Goal: Task Accomplishment & Management: Manage account settings

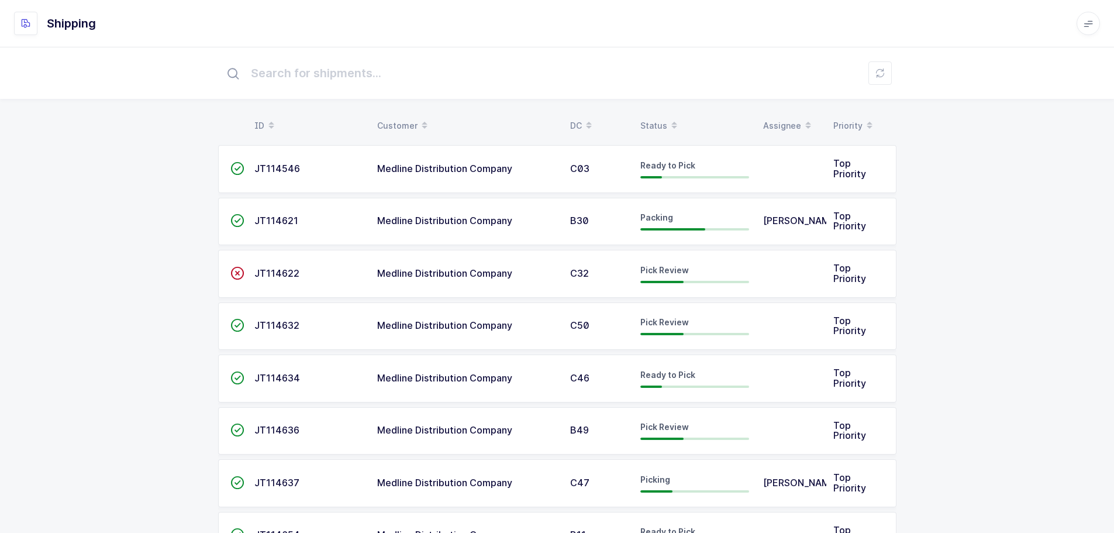
click at [659, 118] on div "Status" at bounding box center [695, 126] width 109 height 20
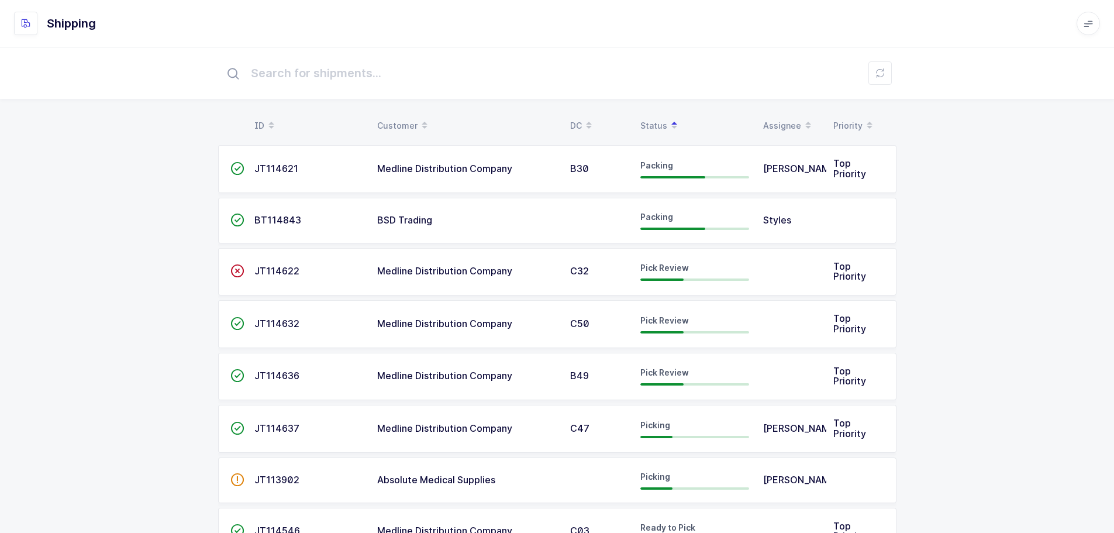
click at [645, 276] on div "Pick Review" at bounding box center [695, 271] width 109 height 19
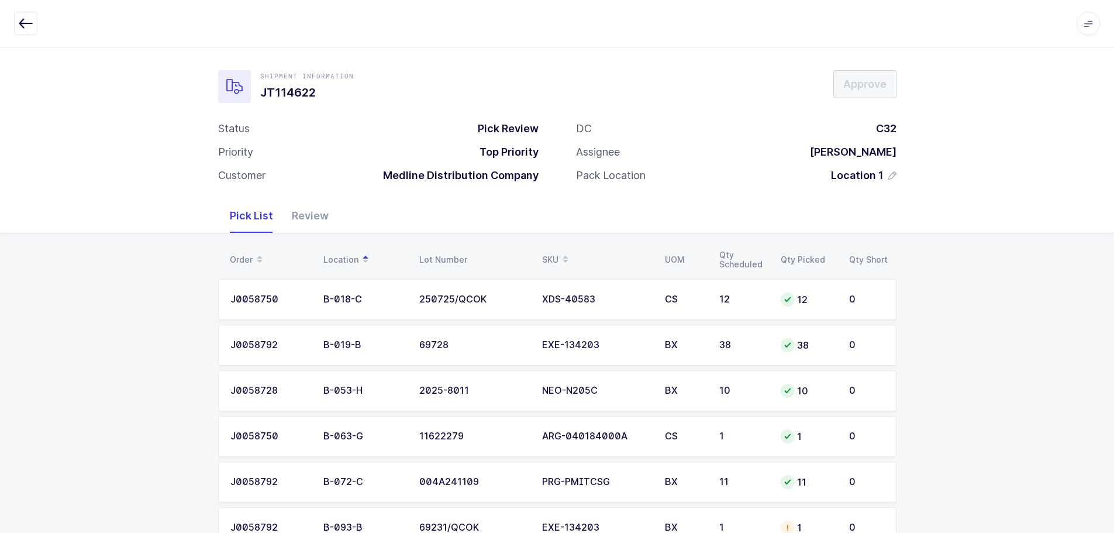
click at [319, 221] on div "Review" at bounding box center [311, 216] width 56 height 34
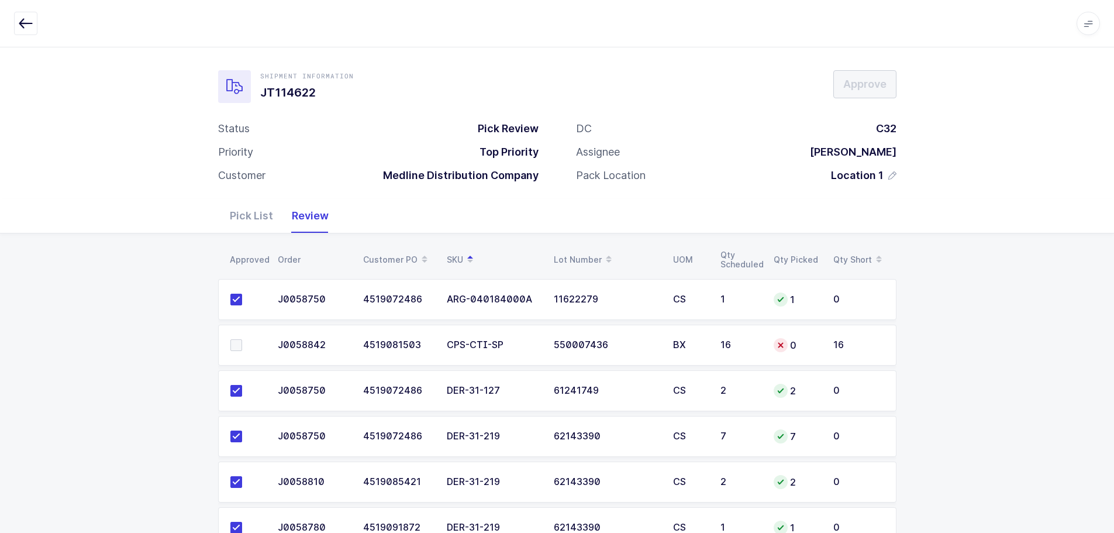
click at [20, 22] on icon "button" at bounding box center [26, 23] width 14 height 14
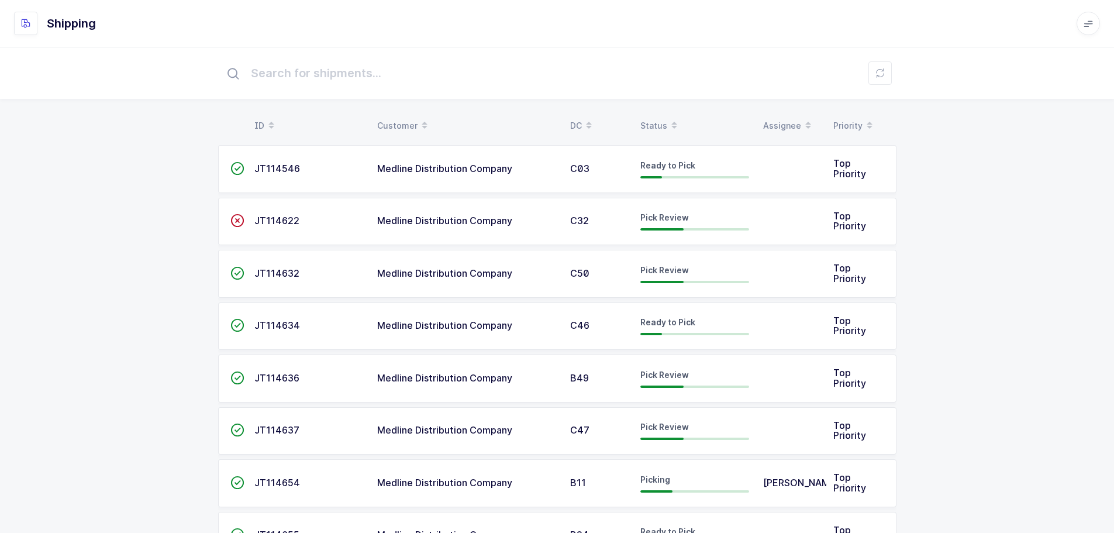
click at [650, 120] on div "Status" at bounding box center [695, 126] width 109 height 20
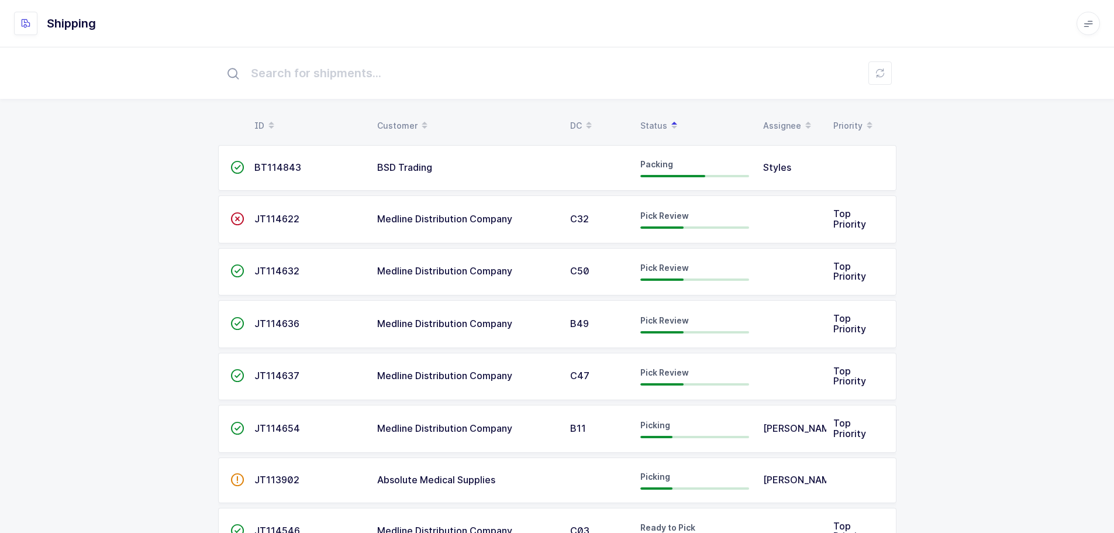
click at [609, 329] on div "B49" at bounding box center [598, 324] width 56 height 11
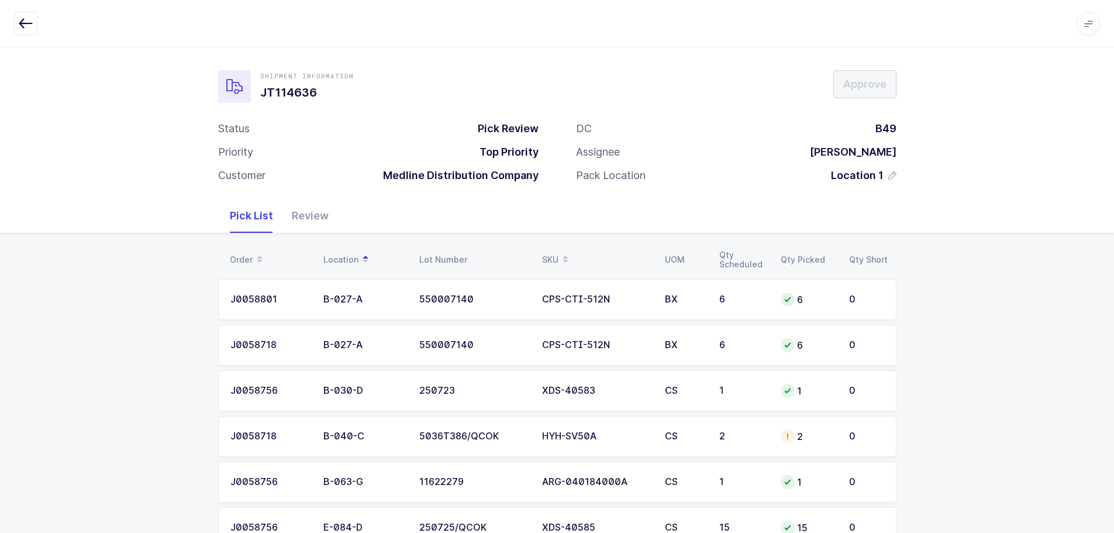
click at [298, 212] on div "Review" at bounding box center [311, 216] width 56 height 34
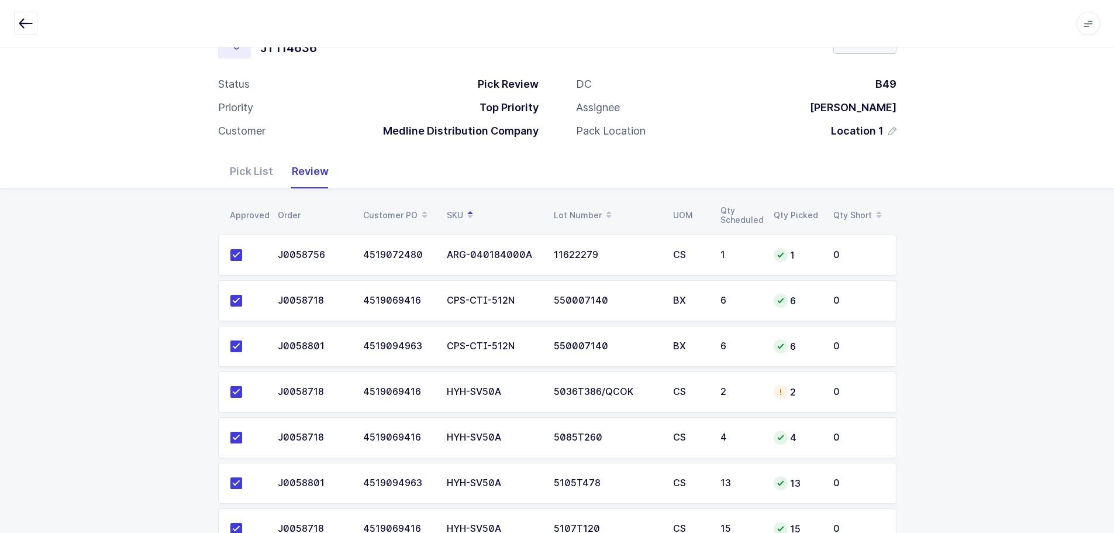
scroll to position [175, 0]
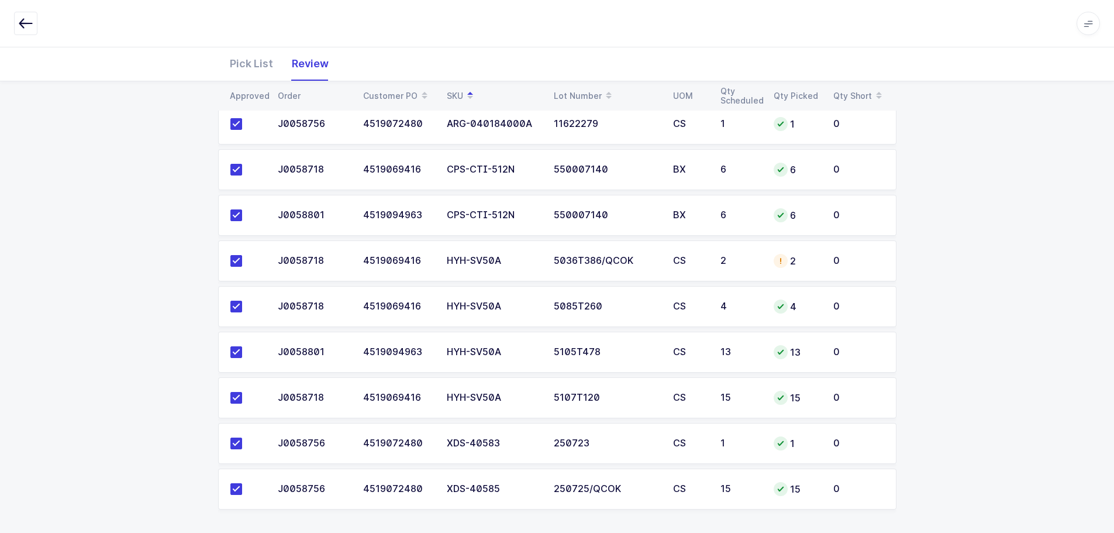
drag, startPoint x: 707, startPoint y: 264, endPoint x: 910, endPoint y: 290, distance: 204.6
click at [707, 264] on td "CS" at bounding box center [689, 260] width 47 height 41
click at [496, 272] on td "HYH-SV50A" at bounding box center [493, 260] width 107 height 41
click at [257, 60] on div "Pick List" at bounding box center [252, 64] width 62 height 34
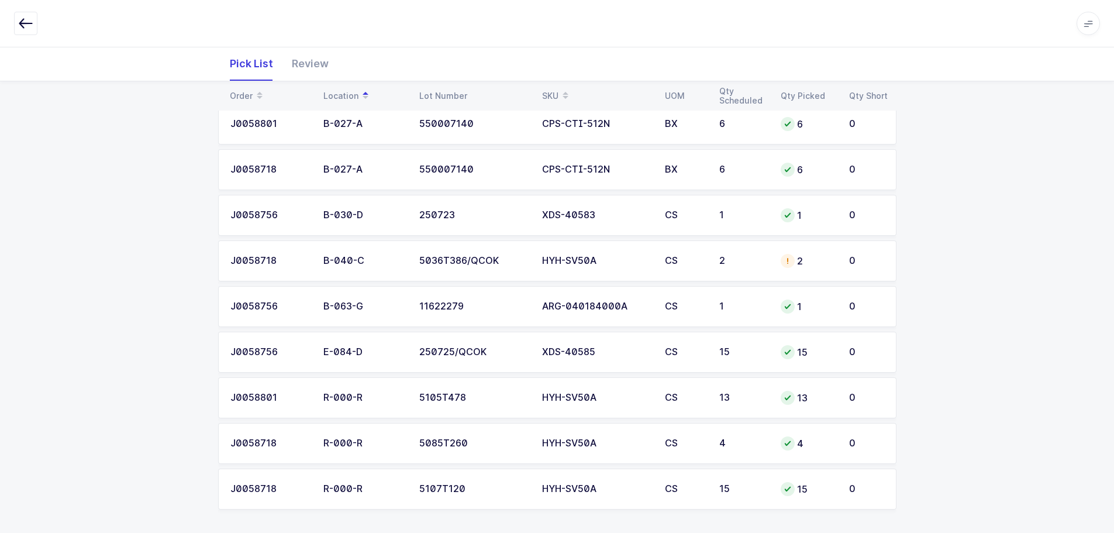
click at [562, 88] on span at bounding box center [566, 96] width 14 height 20
click at [524, 408] on td "5036T386/QCOK" at bounding box center [473, 397] width 123 height 41
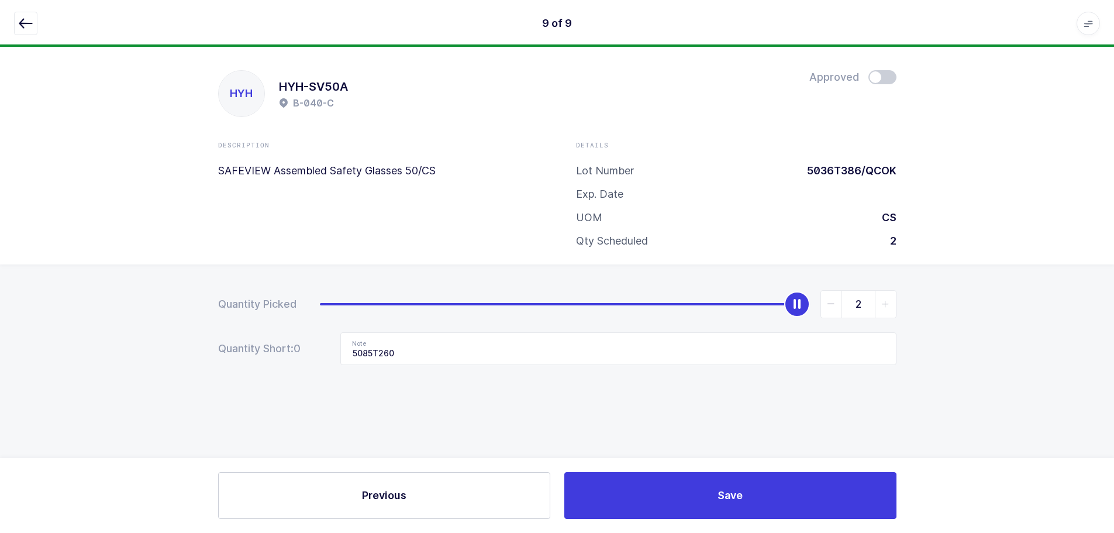
scroll to position [0, 0]
type input "0"
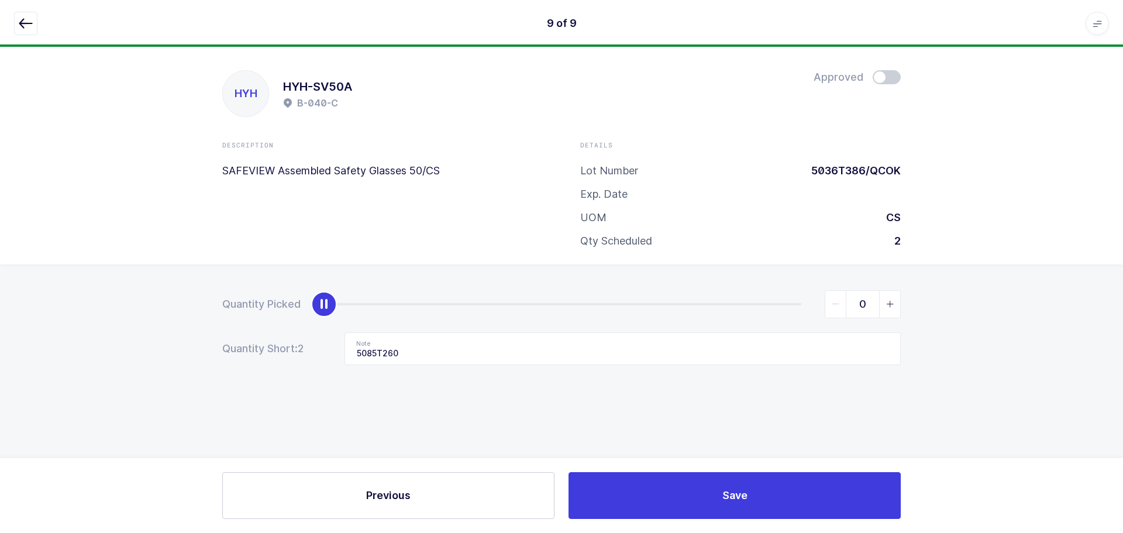
drag, startPoint x: 800, startPoint y: 309, endPoint x: 301, endPoint y: 338, distance: 499.7
click at [301, 338] on form "Quantity Picked 0 Quantity Short: 2 Note 5085T260" at bounding box center [561, 327] width 679 height 75
drag, startPoint x: 366, startPoint y: 354, endPoint x: 283, endPoint y: 356, distance: 83.1
click at [283, 356] on div "Quantity Short: 2 Note 5085T260" at bounding box center [561, 348] width 679 height 33
drag, startPoint x: 18, startPoint y: 22, endPoint x: 46, endPoint y: 20, distance: 28.7
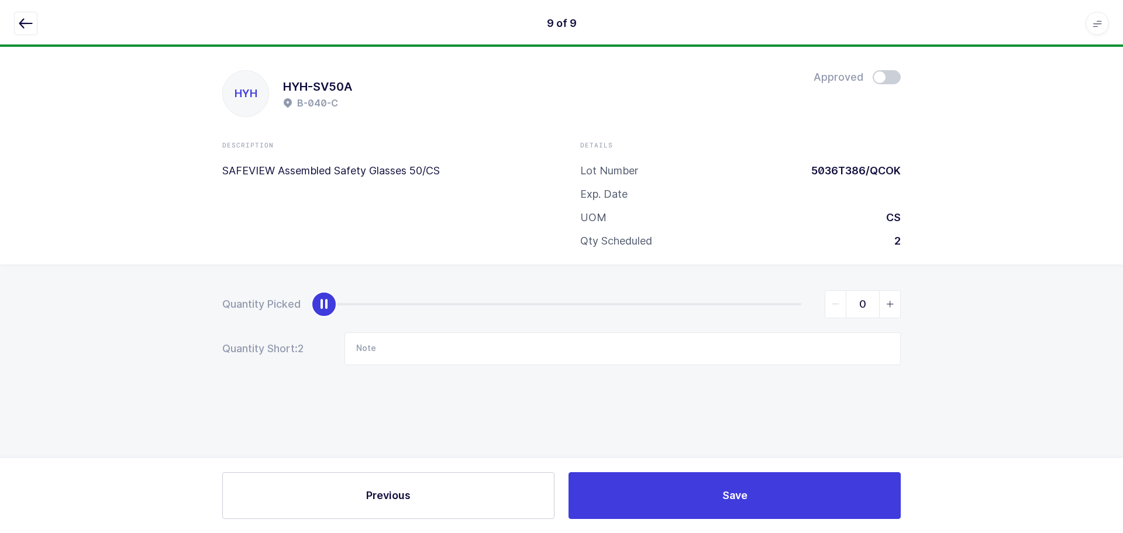
click at [18, 22] on button "button" at bounding box center [25, 23] width 23 height 23
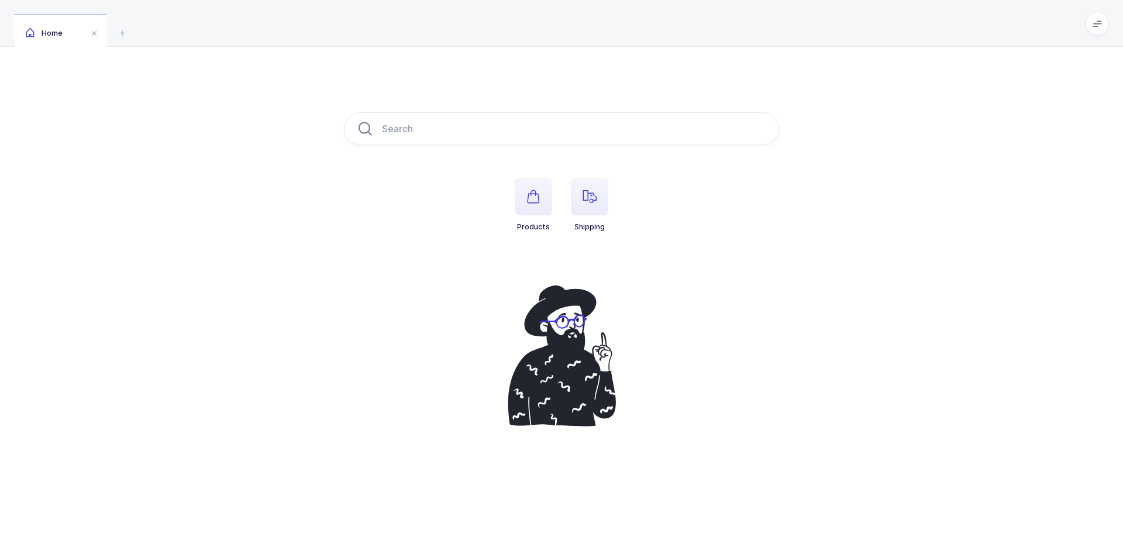
click at [601, 200] on span "button" at bounding box center [589, 196] width 37 height 37
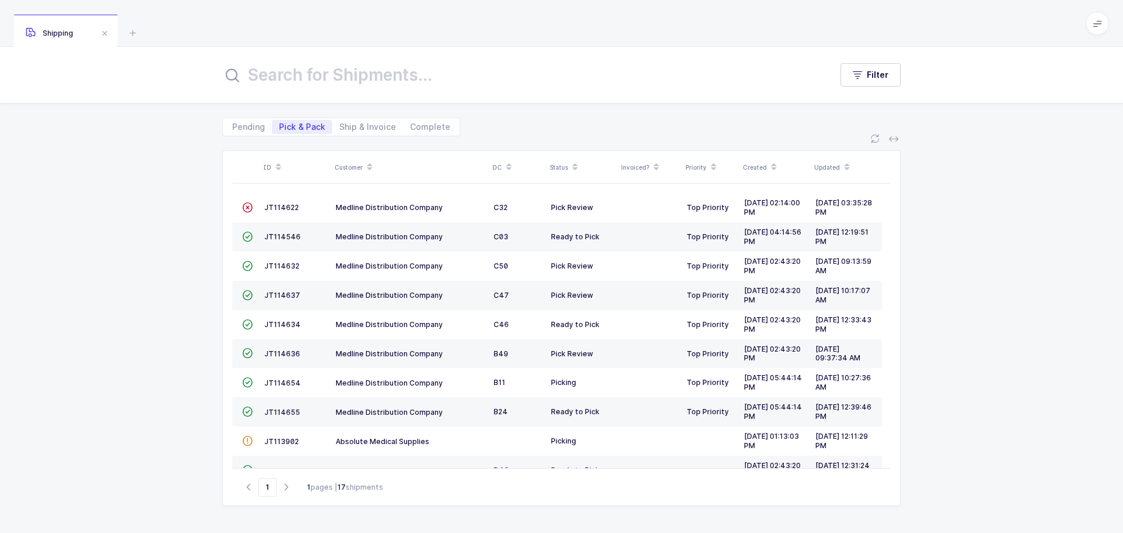
click at [275, 350] on span "JT114636" at bounding box center [282, 353] width 36 height 9
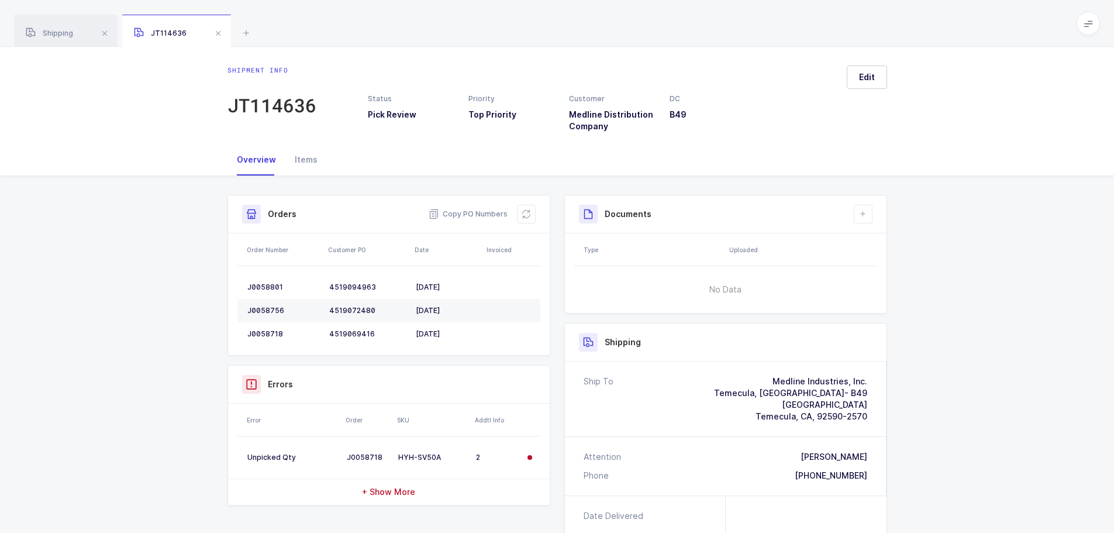
click at [523, 208] on button at bounding box center [526, 214] width 19 height 19
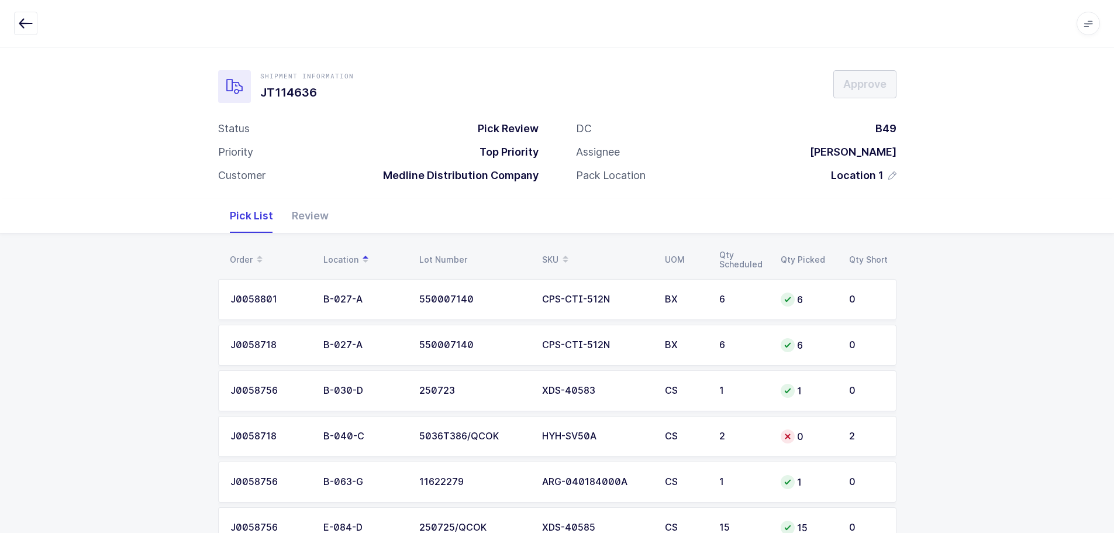
click at [680, 422] on td "CS" at bounding box center [685, 436] width 54 height 41
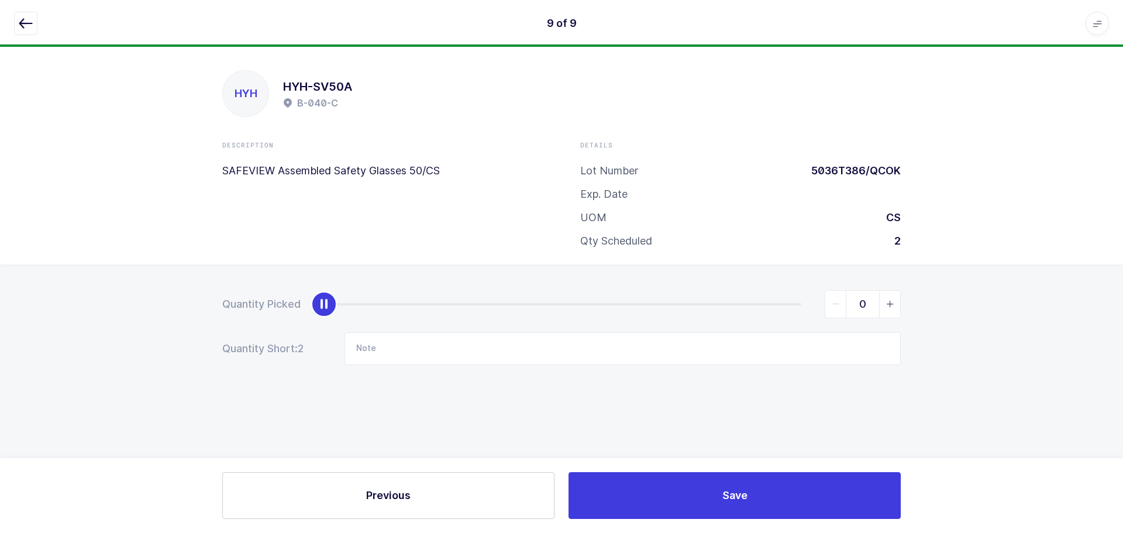
click at [31, 21] on icon "button" at bounding box center [26, 23] width 14 height 14
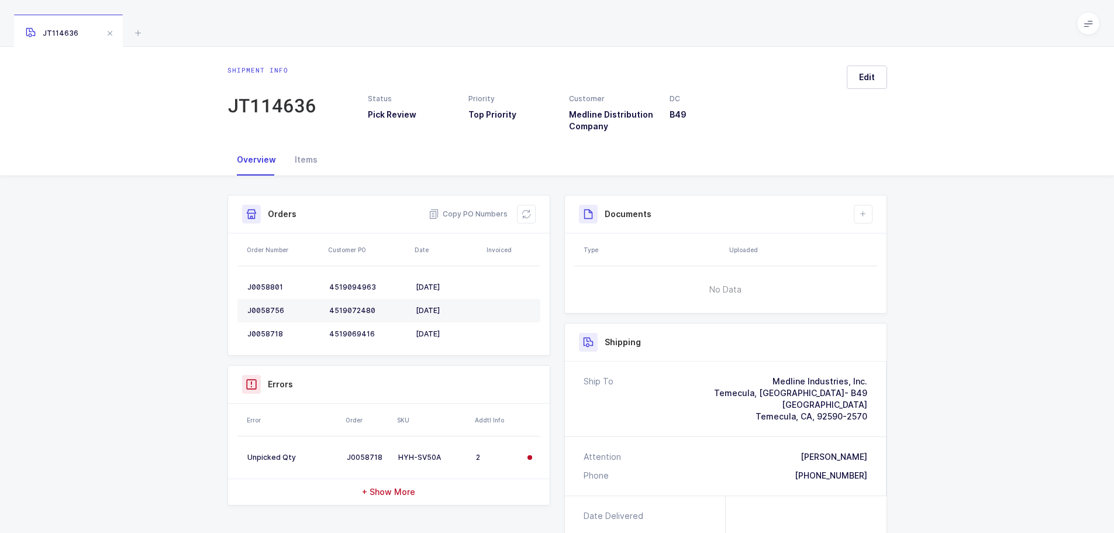
click at [519, 209] on button at bounding box center [526, 214] width 19 height 19
click at [524, 208] on button at bounding box center [526, 214] width 19 height 19
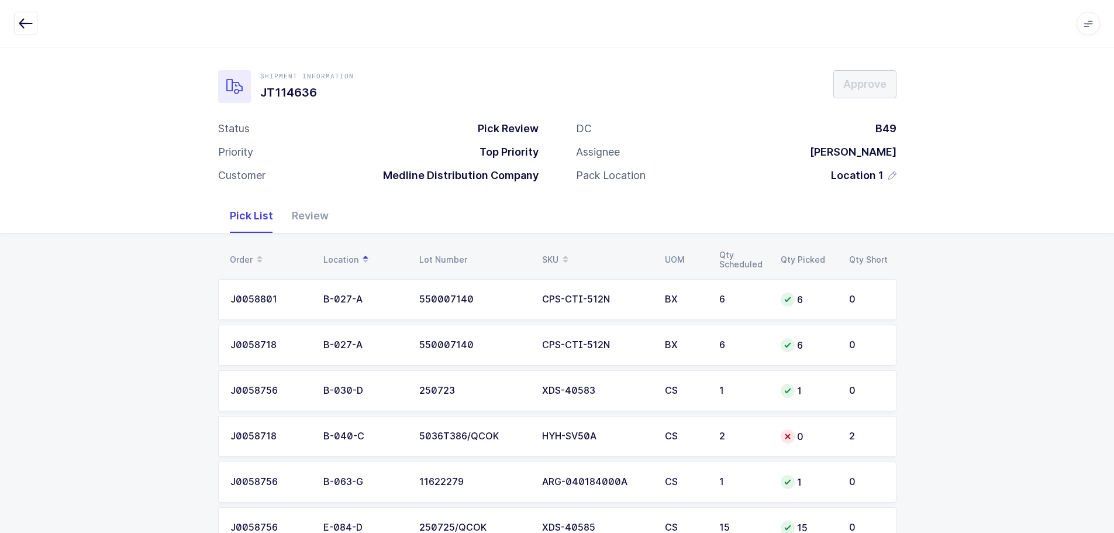
click at [799, 439] on div "0" at bounding box center [808, 436] width 54 height 14
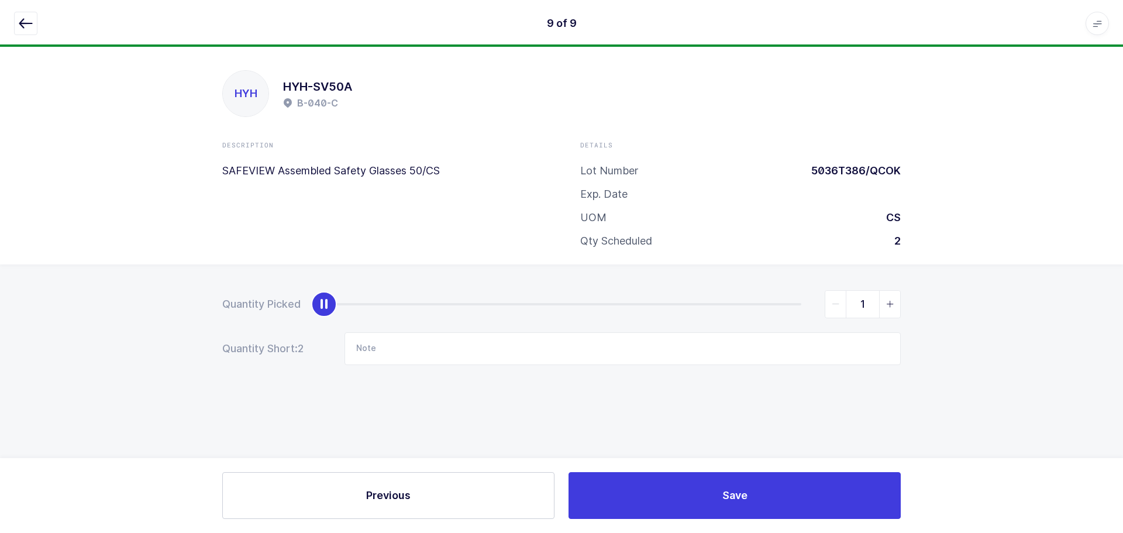
type input "2"
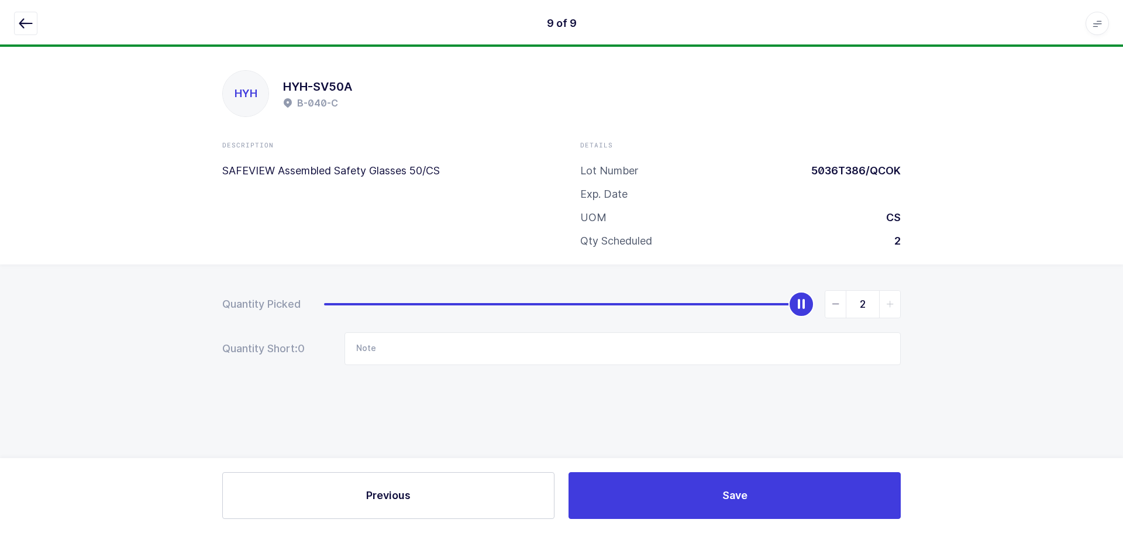
drag, startPoint x: 326, startPoint y: 308, endPoint x: 1054, endPoint y: 288, distance: 727.9
click at [1054, 288] on div "Quantity Picked 2 Quantity Short: 0 Note" at bounding box center [561, 368] width 1123 height 208
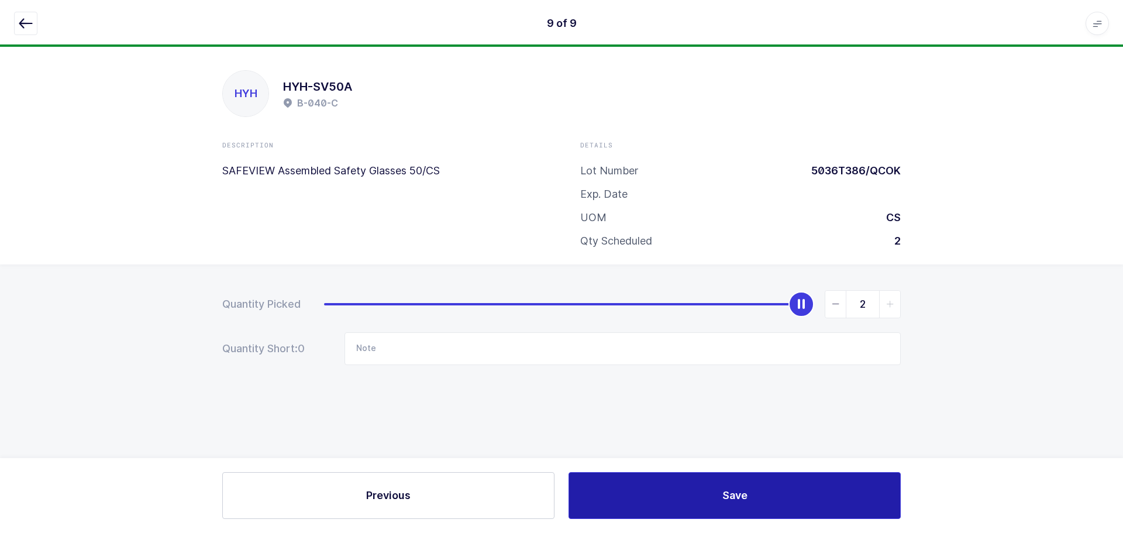
click at [716, 507] on button "Save" at bounding box center [735, 495] width 332 height 47
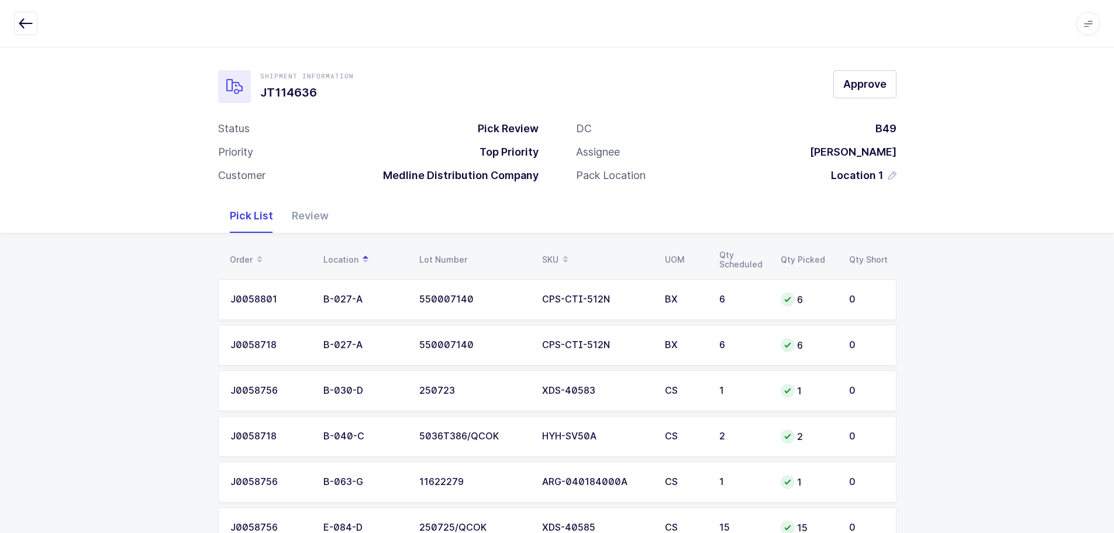
click at [301, 215] on div "Review" at bounding box center [311, 216] width 56 height 34
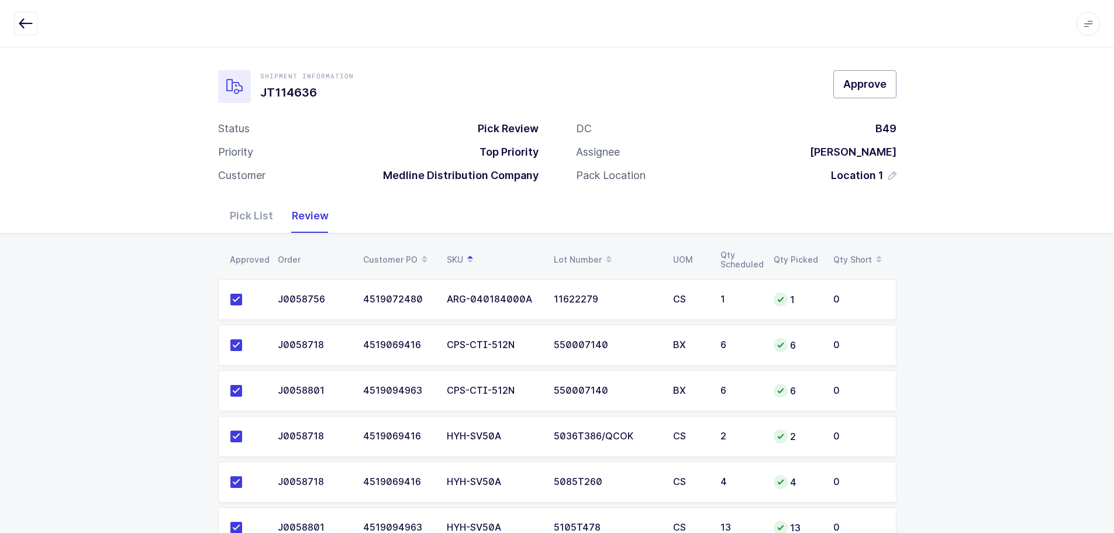
click at [851, 88] on span "Approve" at bounding box center [864, 84] width 43 height 15
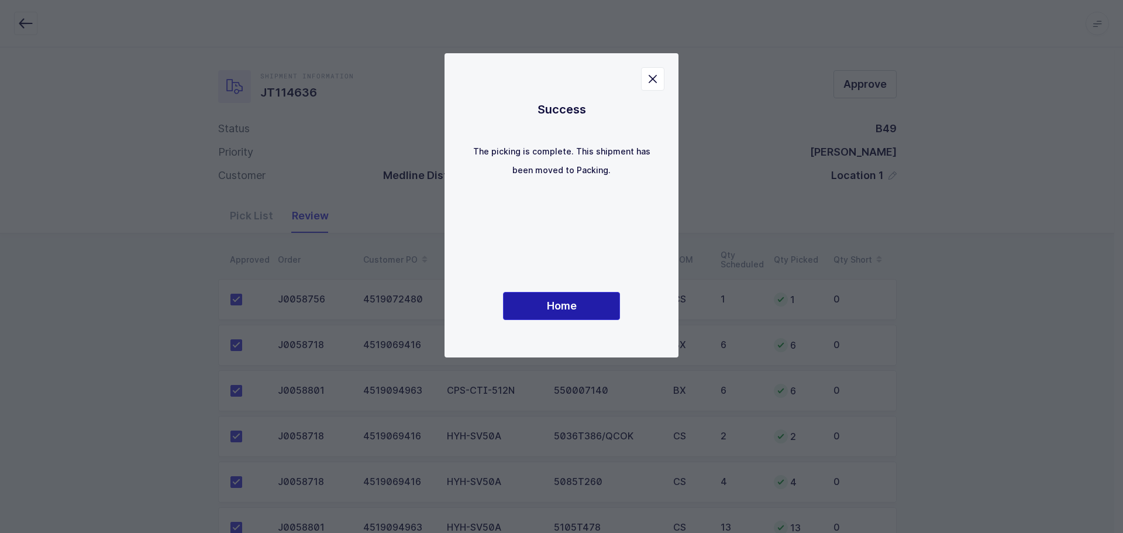
click at [547, 297] on button "Home" at bounding box center [561, 306] width 117 height 28
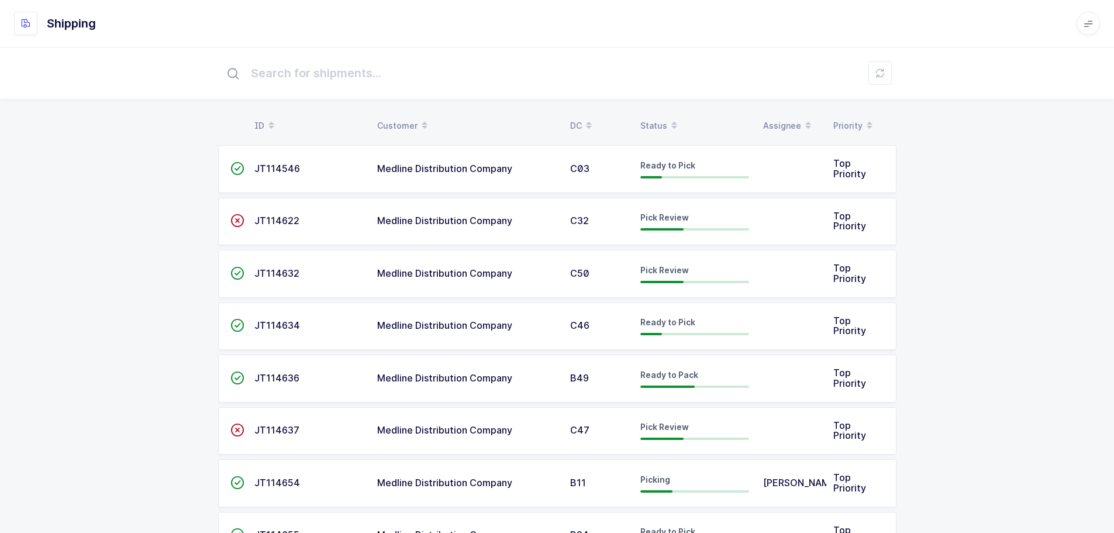
click at [663, 116] on div "Status" at bounding box center [695, 126] width 109 height 20
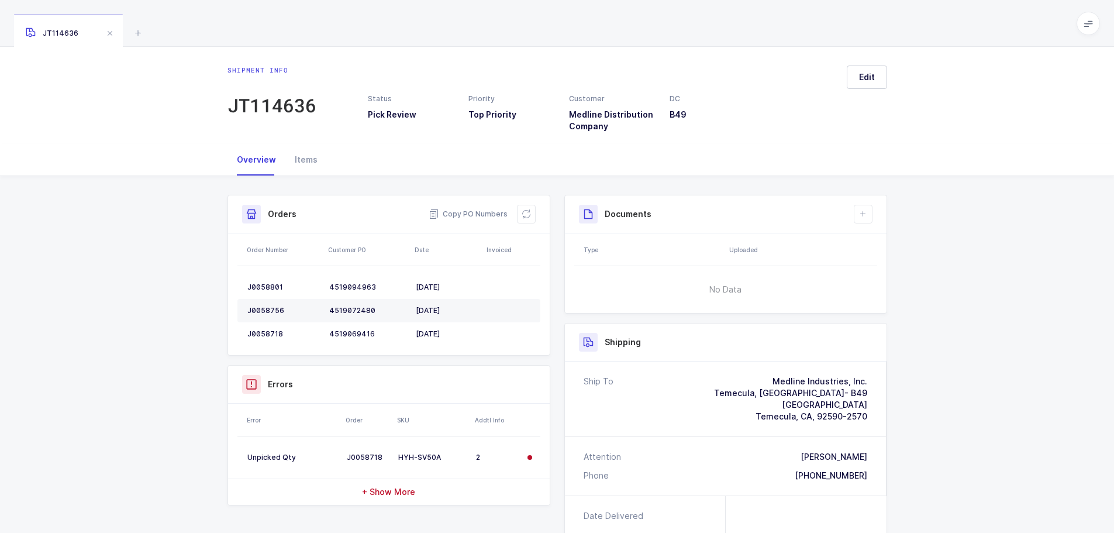
click at [135, 27] on icon at bounding box center [138, 33] width 14 height 14
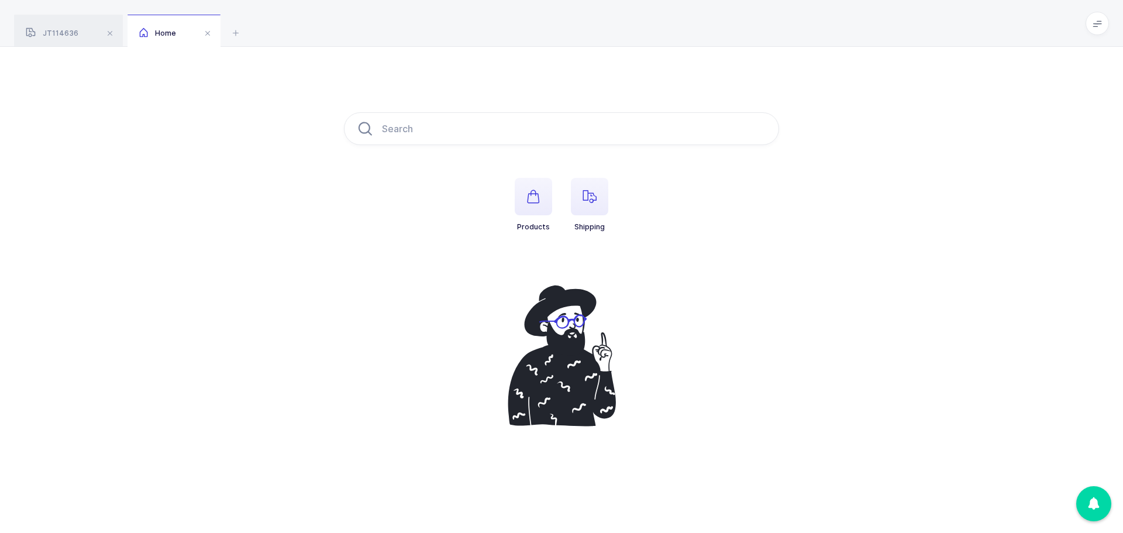
click at [577, 194] on span "button" at bounding box center [589, 196] width 37 height 37
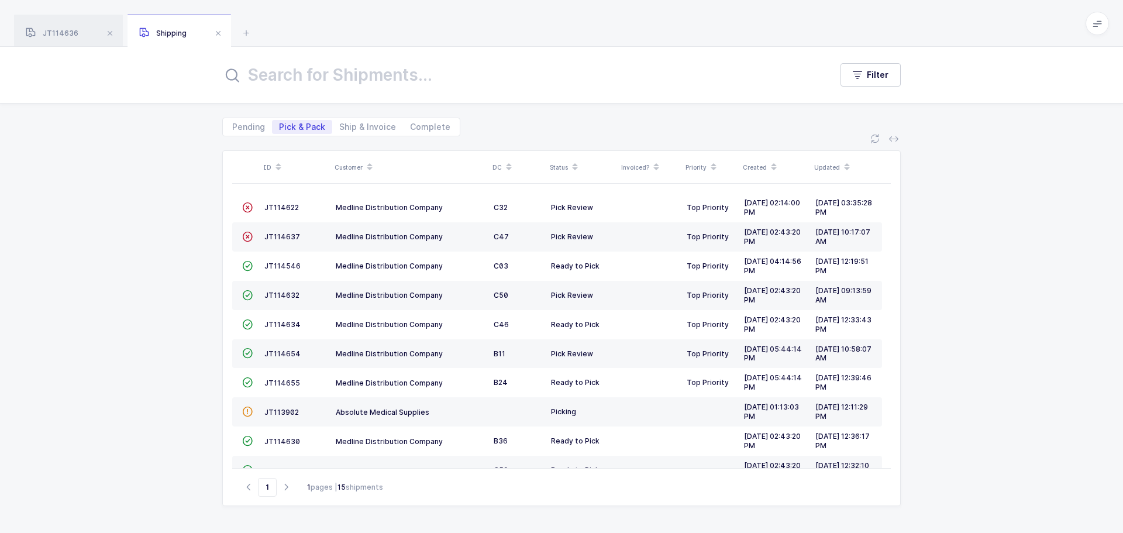
click at [274, 233] on span "JT114637" at bounding box center [282, 236] width 36 height 9
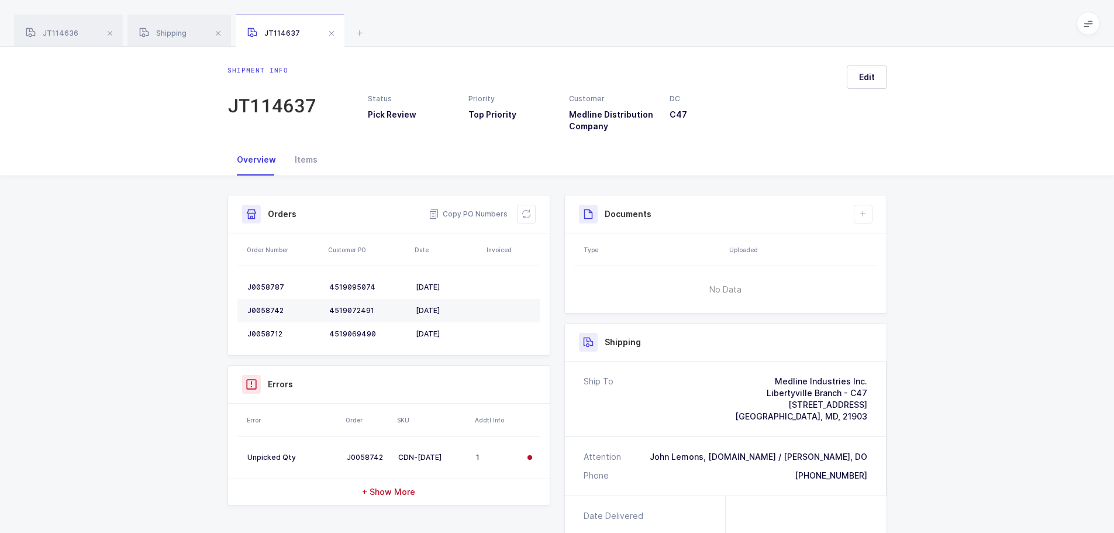
click at [531, 214] on icon at bounding box center [526, 213] width 9 height 9
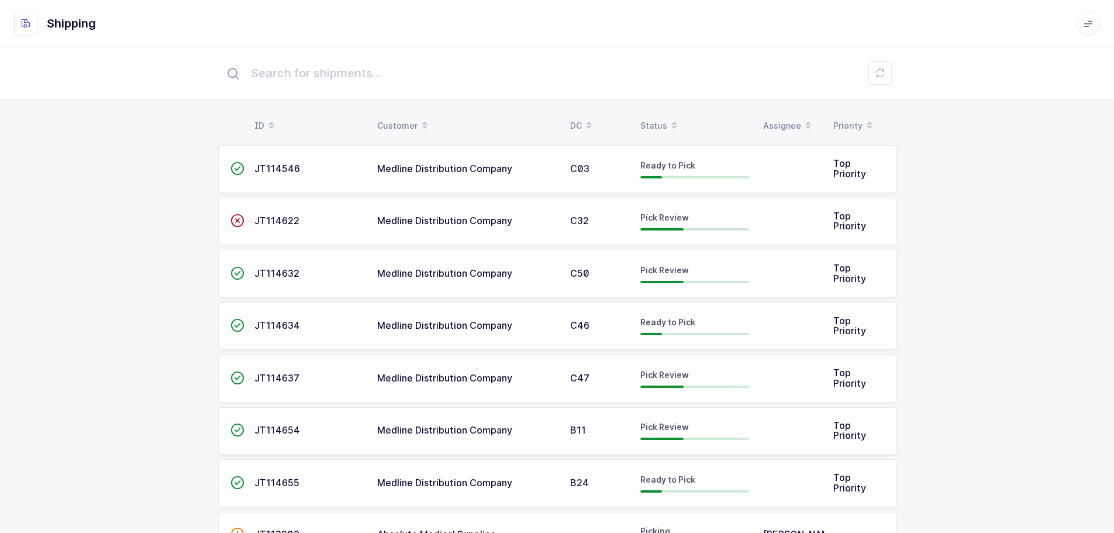
click at [282, 376] on span "JT114637" at bounding box center [276, 378] width 45 height 12
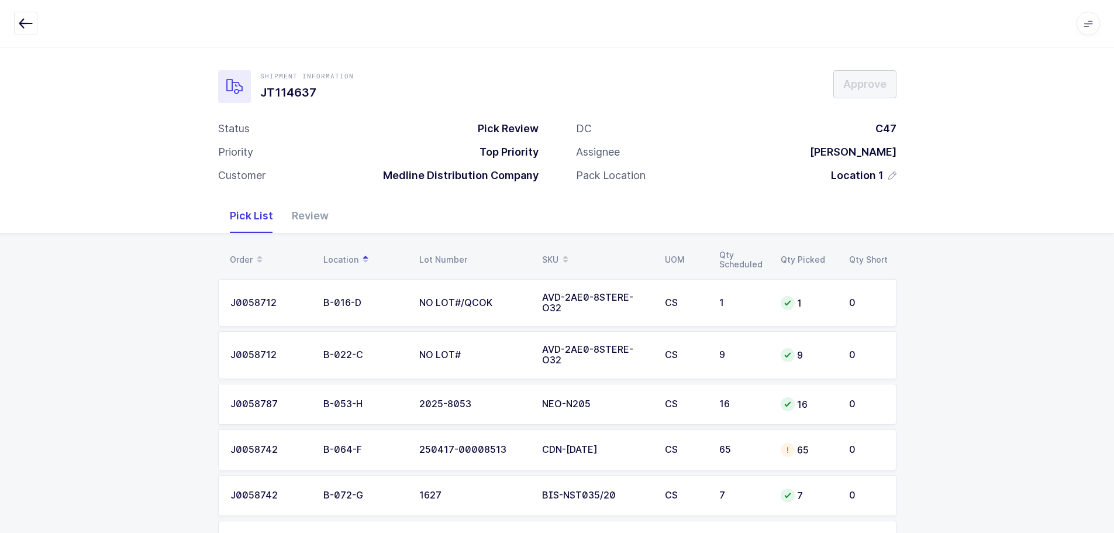
click at [818, 449] on div "65" at bounding box center [808, 450] width 54 height 14
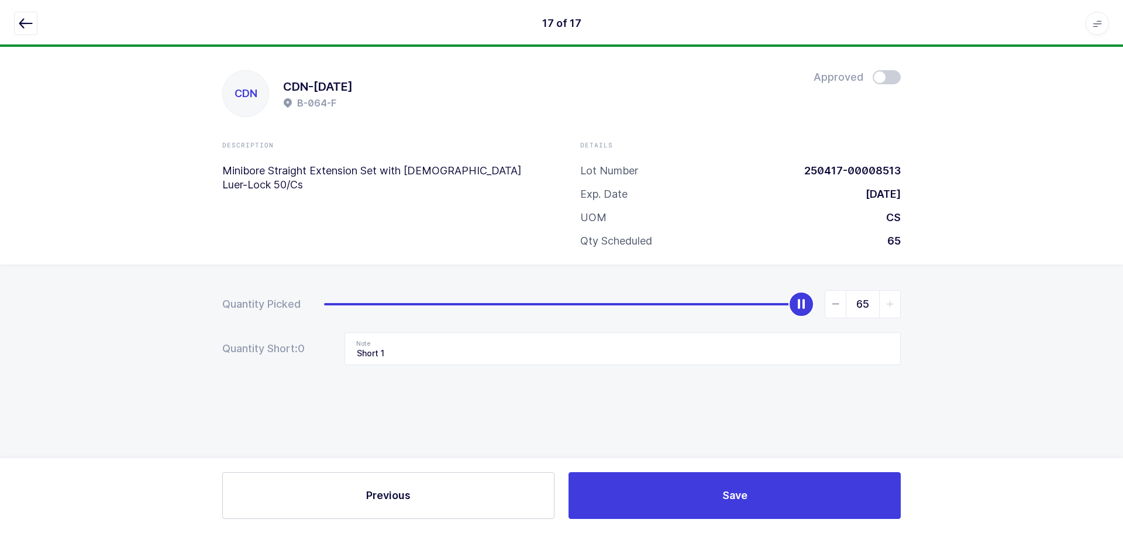
click at [893, 72] on span at bounding box center [887, 77] width 28 height 14
click at [34, 15] on button "button" at bounding box center [25, 23] width 23 height 23
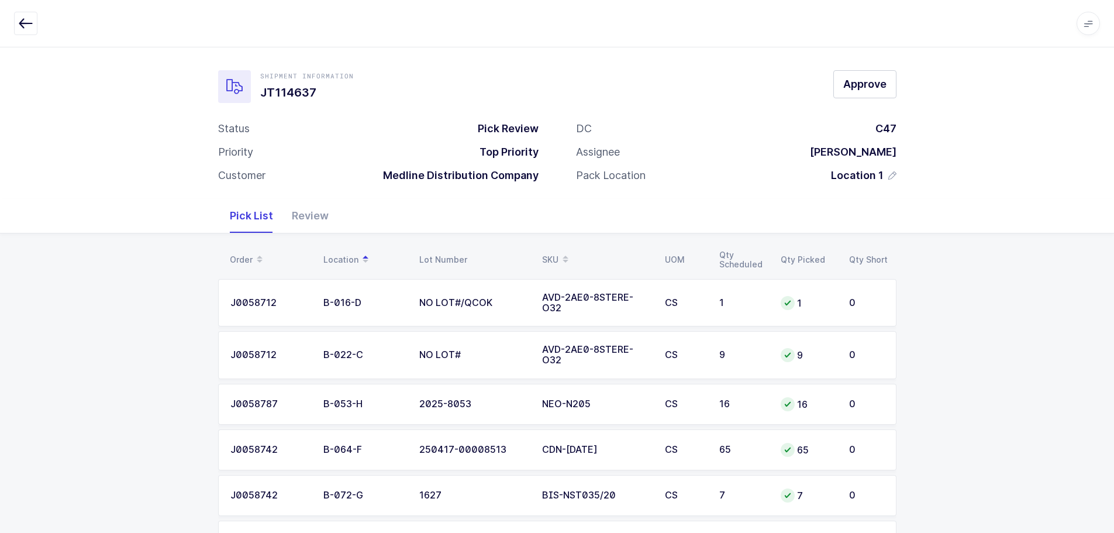
click at [321, 221] on div "Review" at bounding box center [311, 216] width 56 height 34
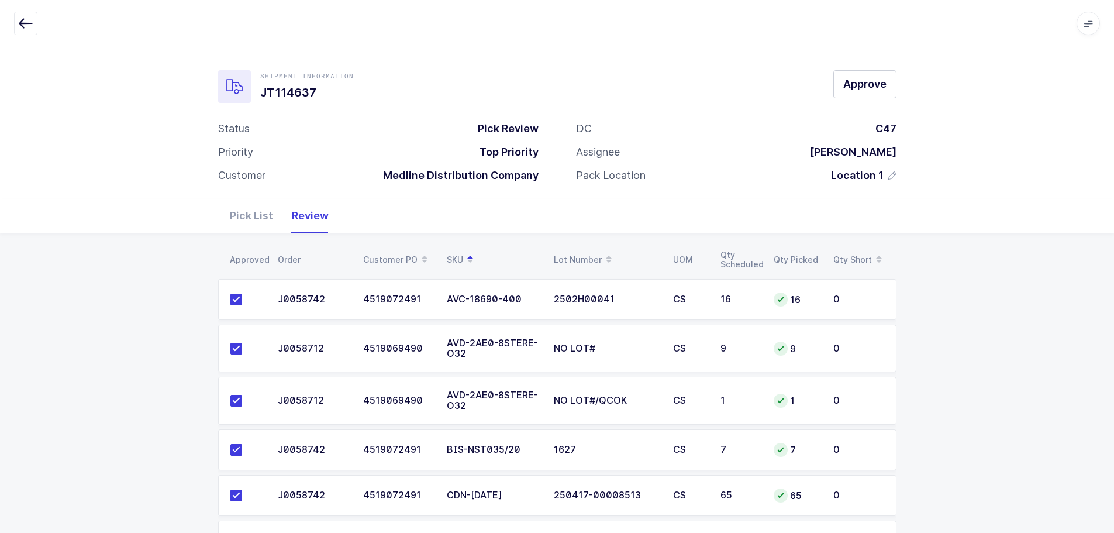
click at [829, 73] on div "Shipment Information JT114637 Approve" at bounding box center [557, 86] width 679 height 33
click at [849, 77] on span "Approve" at bounding box center [864, 84] width 43 height 15
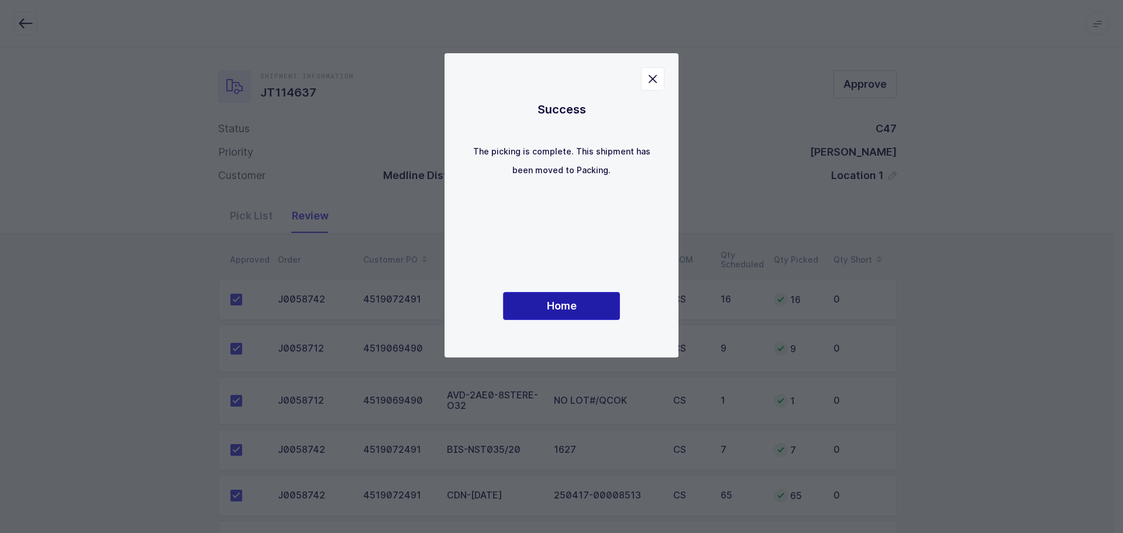
click at [556, 292] on button "Home" at bounding box center [561, 306] width 117 height 28
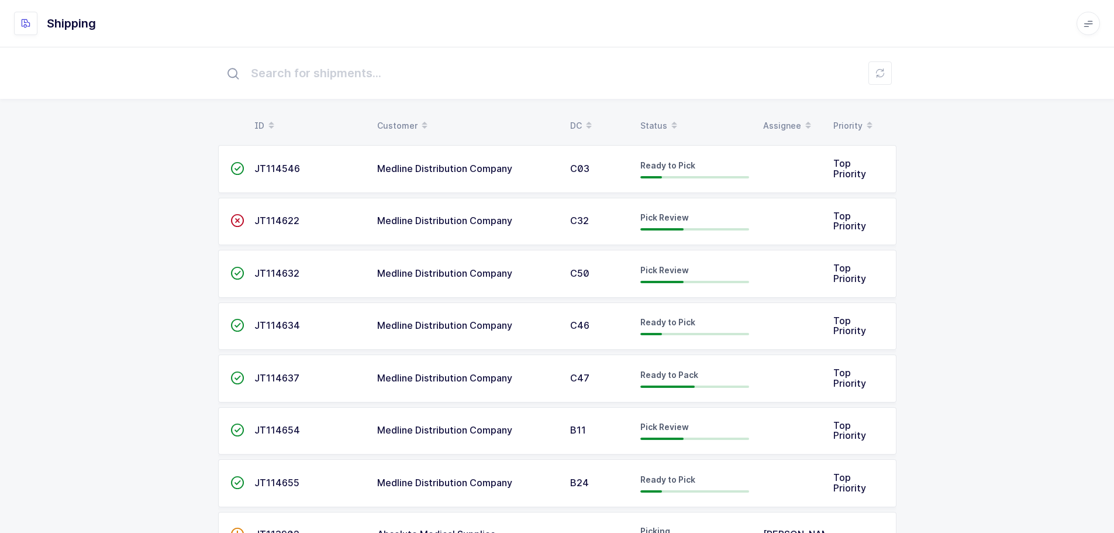
click at [639, 119] on th "Status" at bounding box center [694, 126] width 123 height 20
click at [663, 120] on div "Status" at bounding box center [695, 126] width 109 height 20
